Goal: Task Accomplishment & Management: Manage account settings

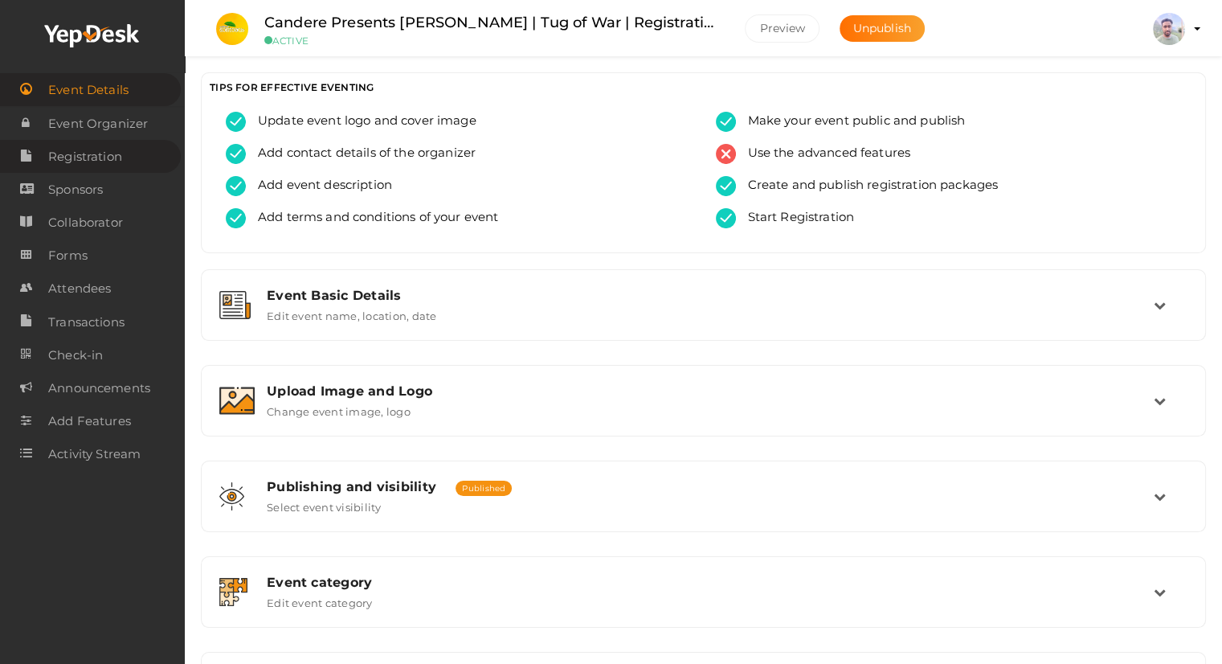
click at [91, 153] on span "Registration" at bounding box center [85, 157] width 74 height 32
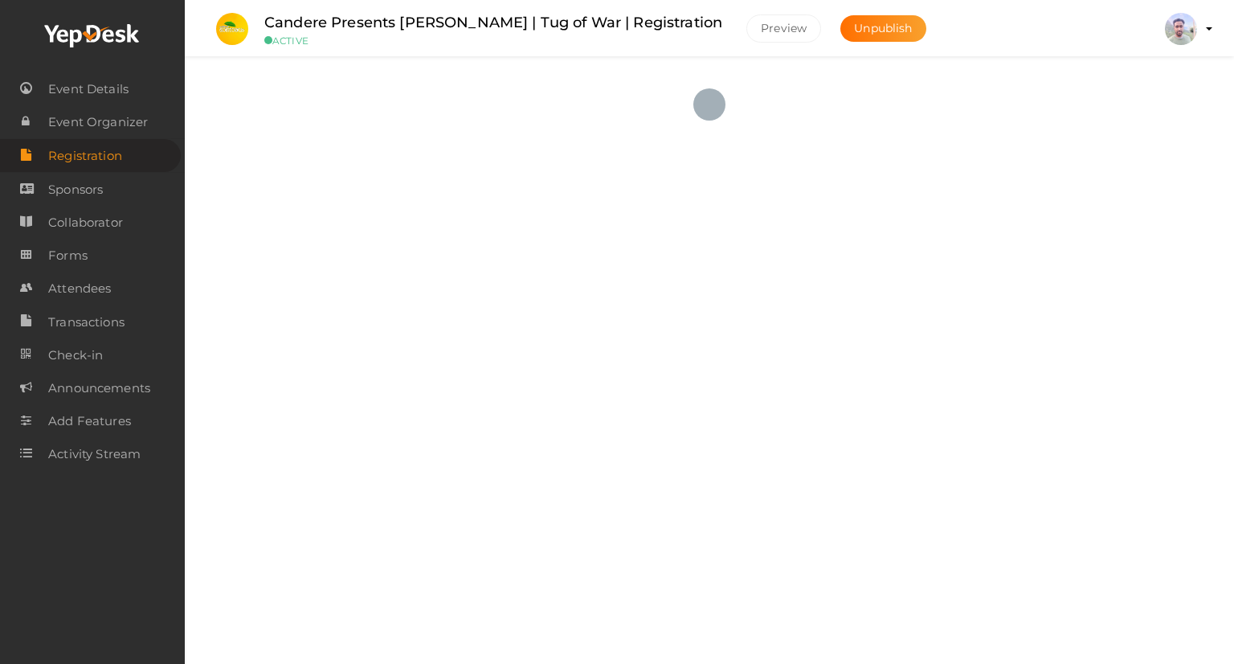
checkbox input "true"
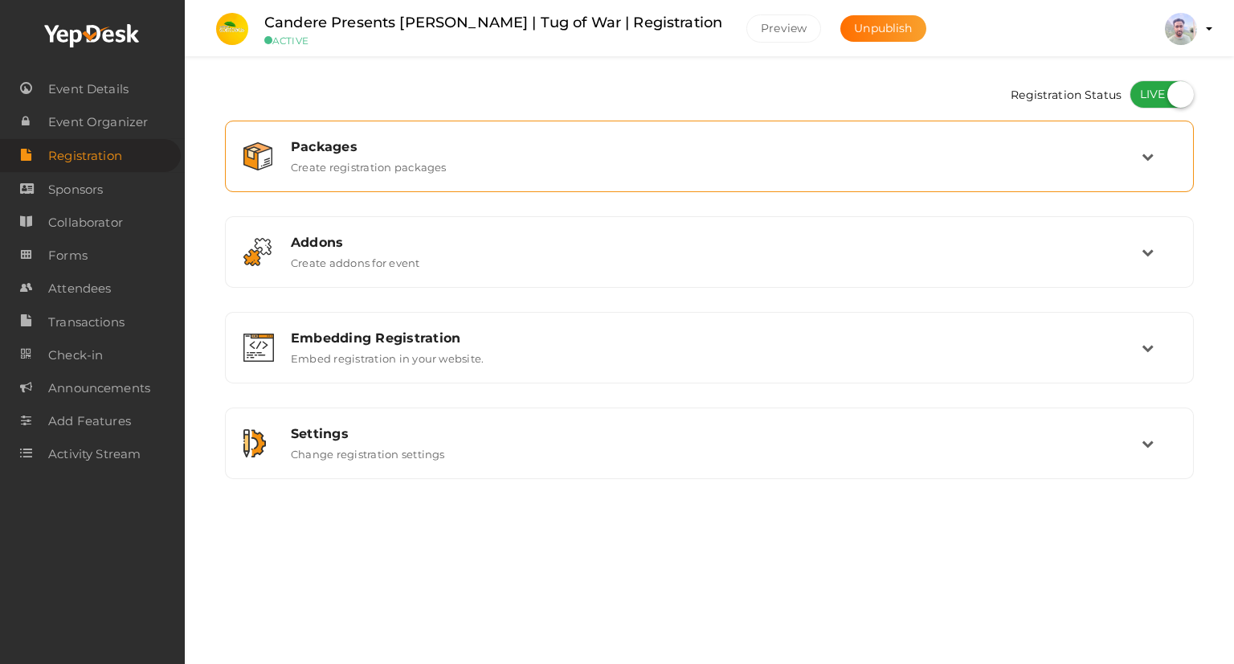
click at [569, 185] on div "Packages Create registration packages" at bounding box center [709, 157] width 969 height 72
click at [553, 155] on div "Packages Create registration packages" at bounding box center [710, 156] width 863 height 35
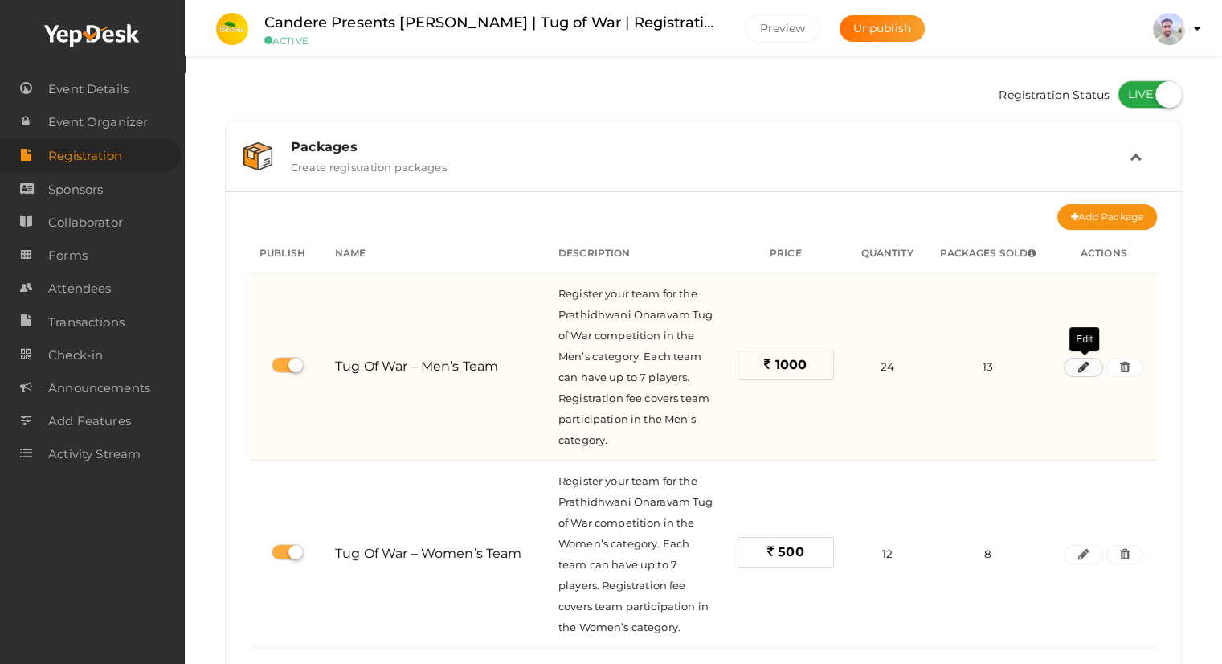
click at [1085, 368] on icon "button" at bounding box center [1082, 367] width 11 height 10
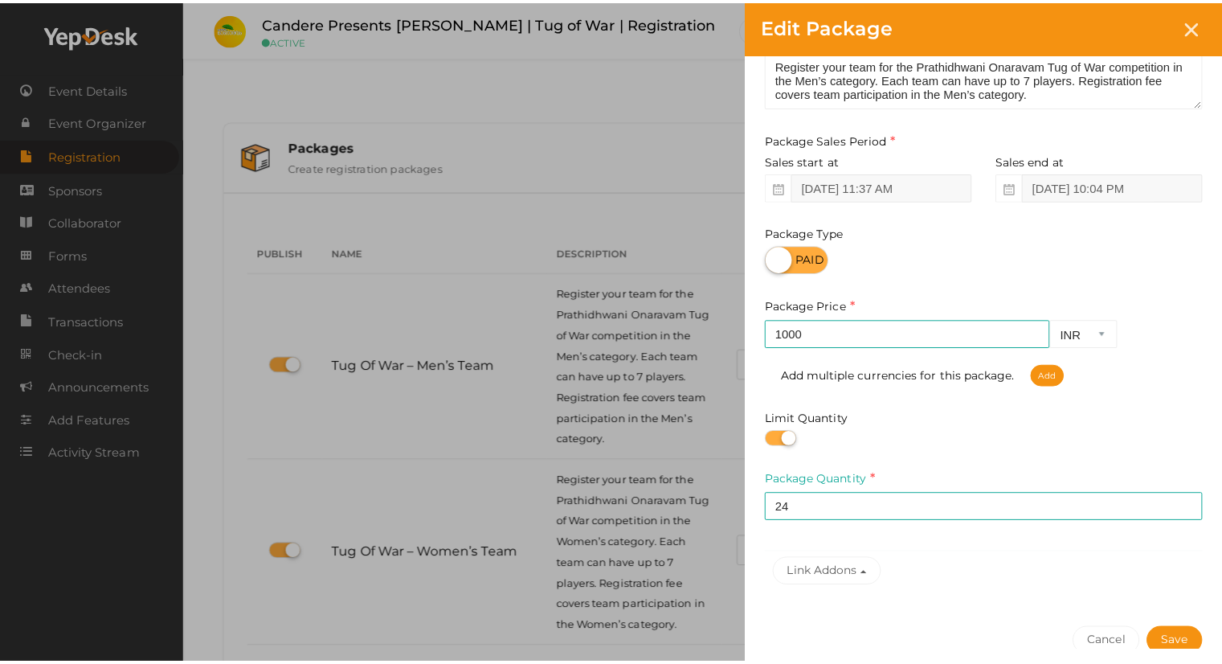
scroll to position [205, 0]
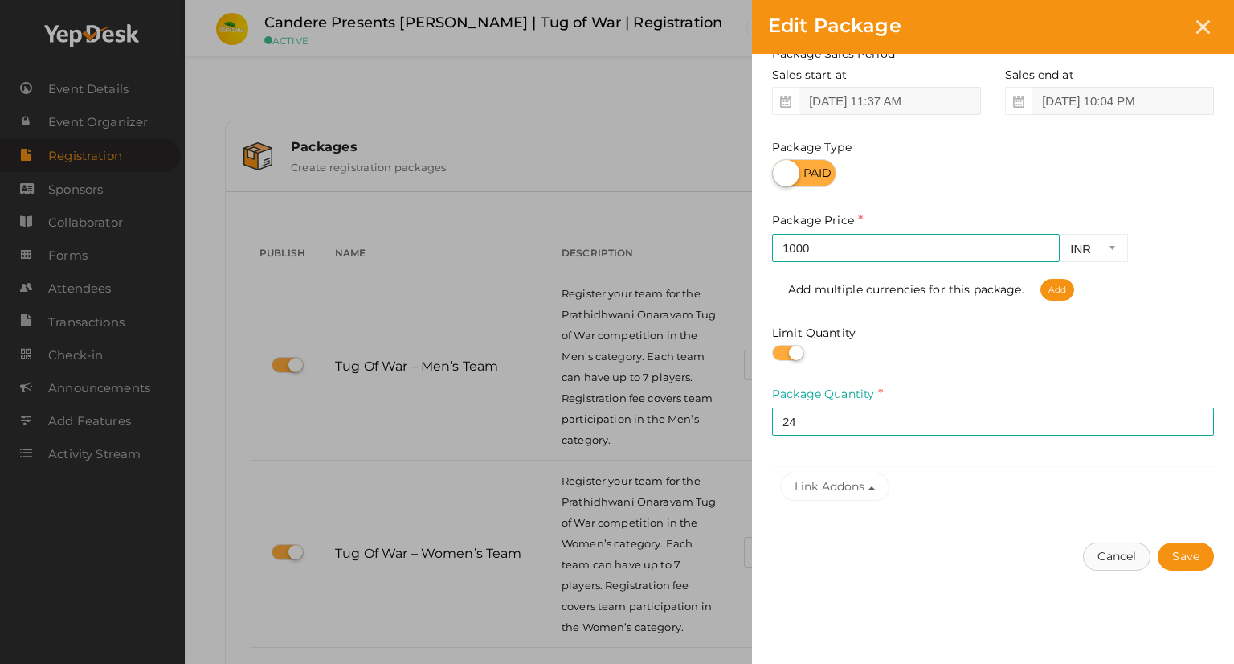
click at [1122, 563] on button "Cancel" at bounding box center [1116, 556] width 67 height 28
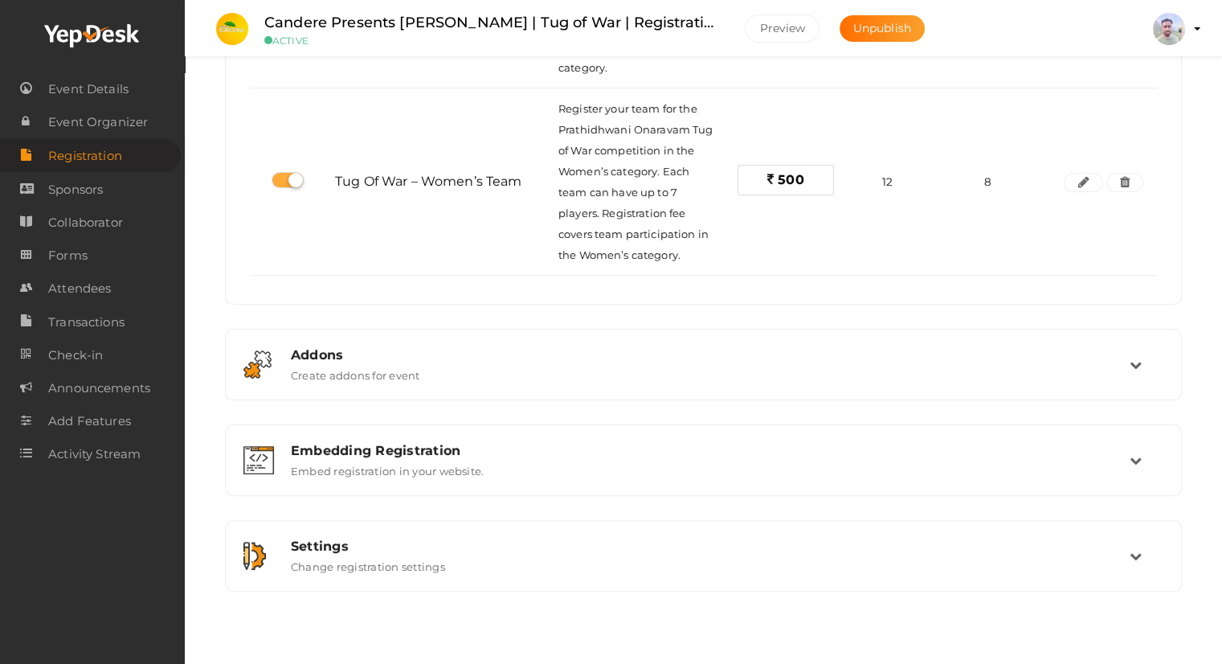
scroll to position [378, 0]
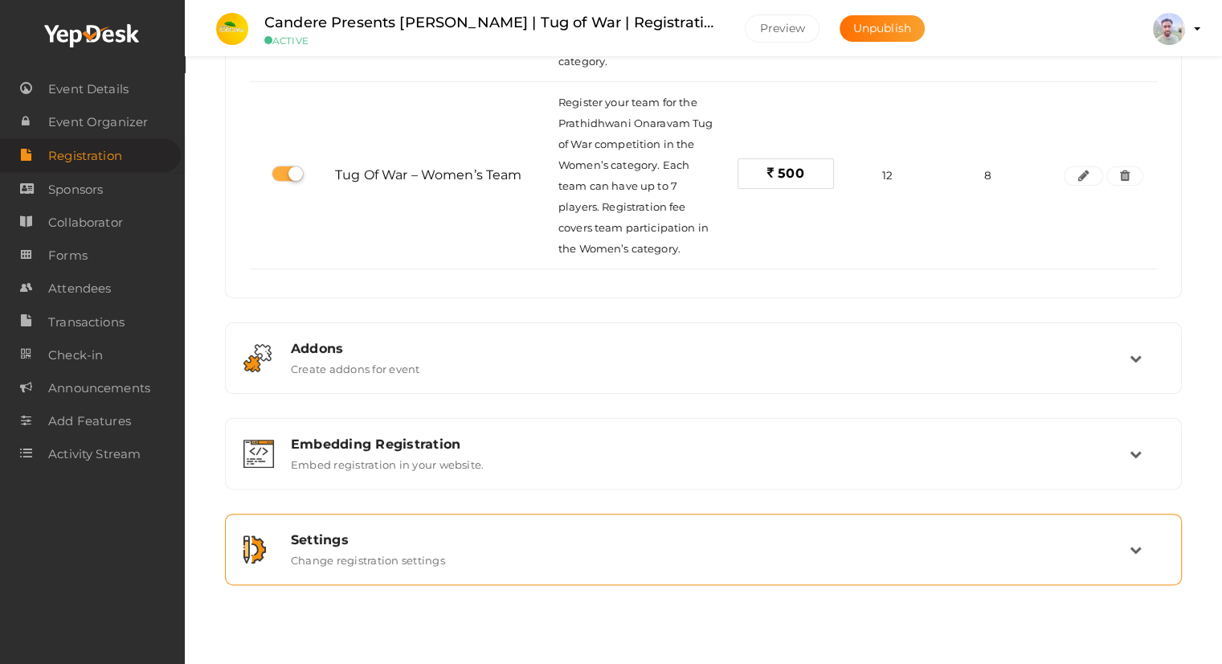
click at [534, 581] on div "Settings Change registration settings" at bounding box center [703, 549] width 957 height 72
click at [538, 547] on div "Settings Change registration settings" at bounding box center [704, 549] width 851 height 35
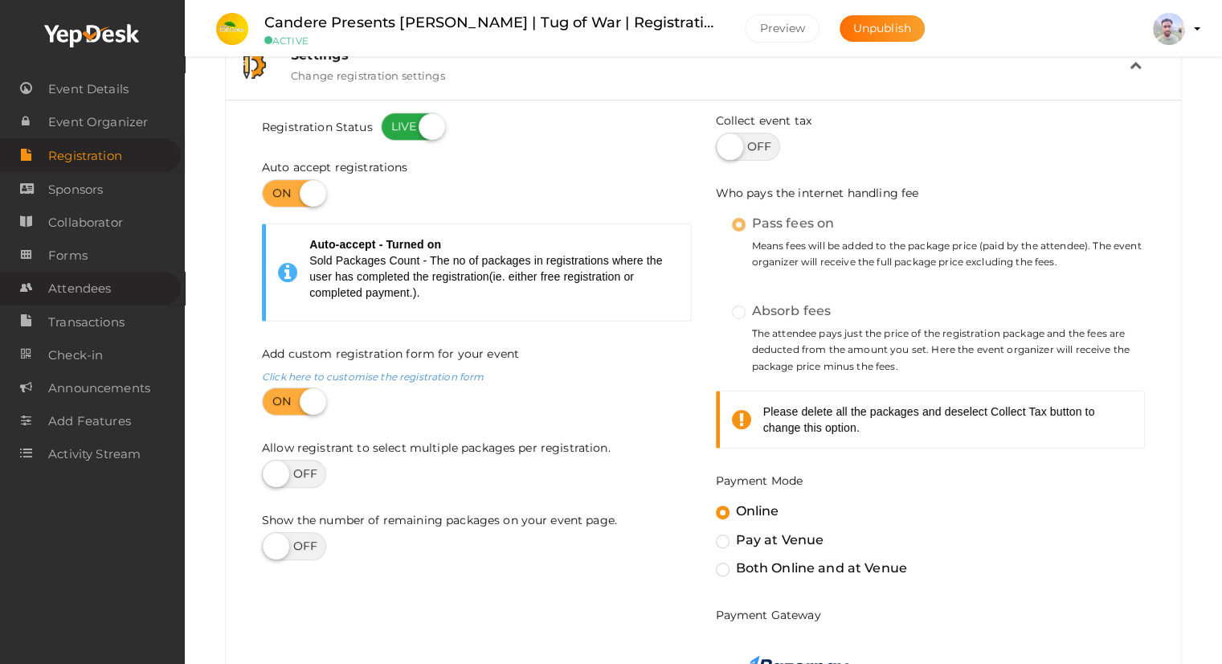
click at [81, 284] on span "Attendees" at bounding box center [79, 288] width 63 height 32
